Goal: Task Accomplishment & Management: Use online tool/utility

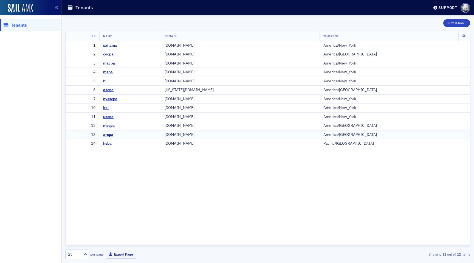
click at [113, 135] on div "arcpa" at bounding box center [108, 134] width 10 height 5
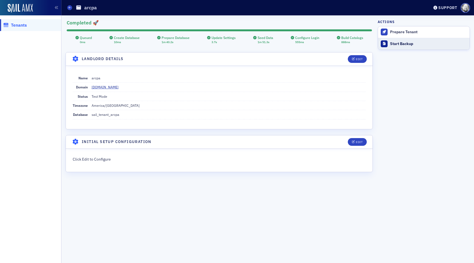
click at [399, 45] on div "Start Backup" at bounding box center [428, 43] width 77 height 5
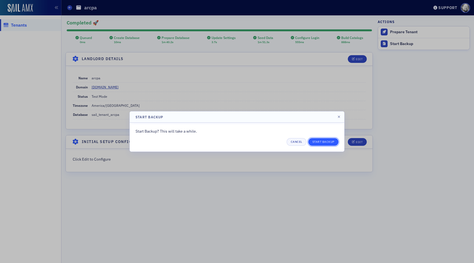
click at [326, 139] on button "Start Backup" at bounding box center [323, 142] width 30 height 8
